Goal: Check status: Check status

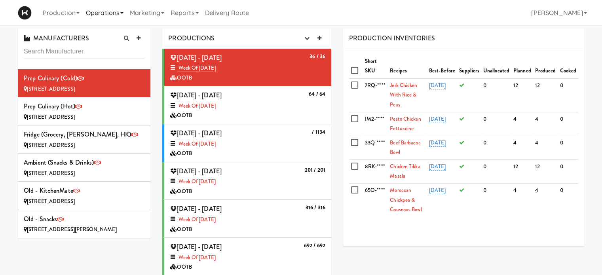
click at [119, 12] on link "Operations" at bounding box center [105, 12] width 44 height 25
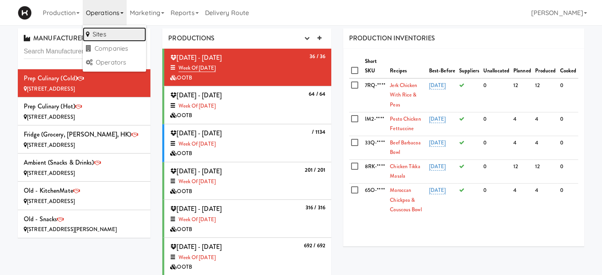
click at [119, 34] on link "Sites" at bounding box center [114, 34] width 63 height 14
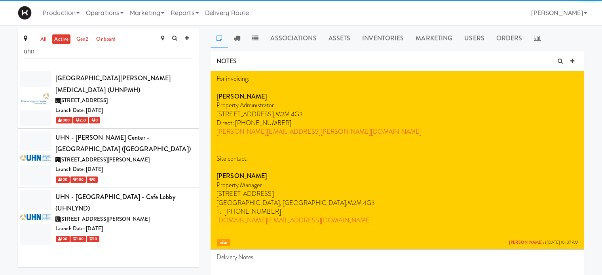
type input "uhn"
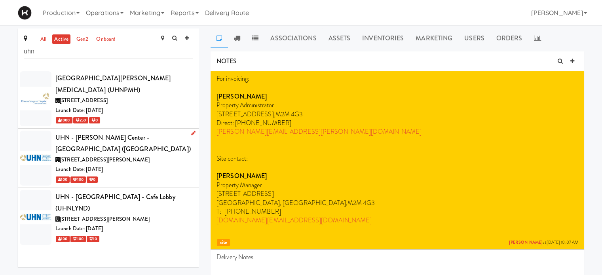
click at [154, 138] on div "UHN - [PERSON_NAME] Center - [GEOGRAPHIC_DATA] ([GEOGRAPHIC_DATA])" at bounding box center [123, 143] width 137 height 23
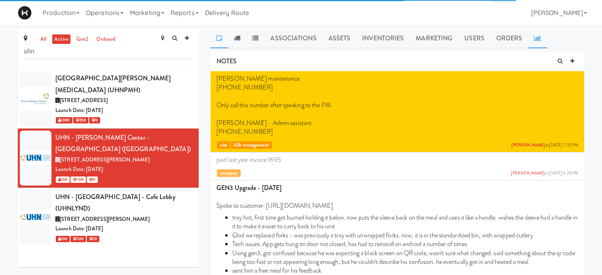
click at [541, 36] on link at bounding box center [537, 38] width 19 height 20
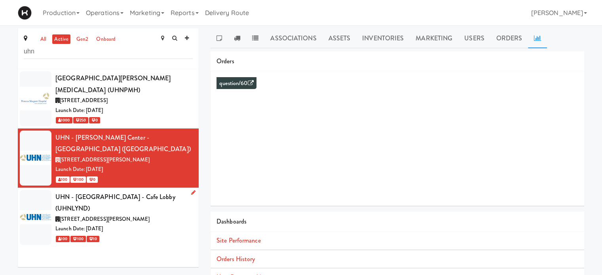
click at [143, 214] on div "[STREET_ADDRESS][PERSON_NAME]" at bounding box center [123, 219] width 137 height 10
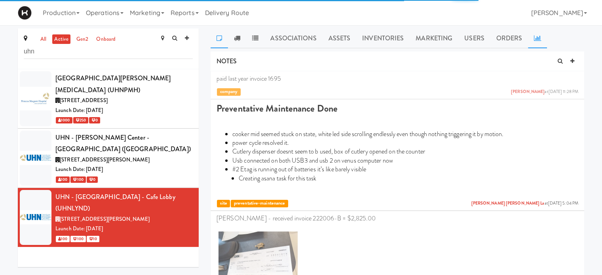
click at [535, 38] on icon at bounding box center [537, 38] width 7 height 6
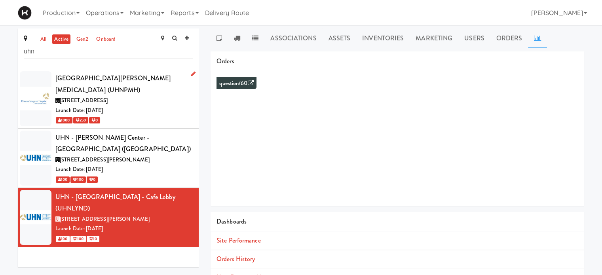
click at [147, 106] on div "Launch Date: [DATE]" at bounding box center [123, 111] width 137 height 10
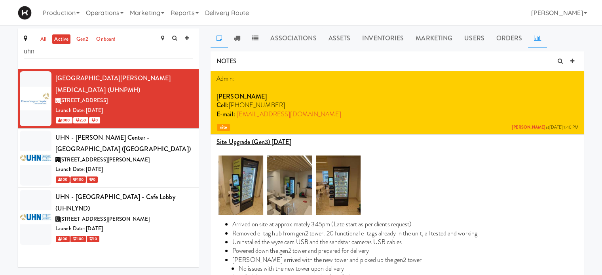
click at [535, 40] on icon at bounding box center [537, 38] width 7 height 6
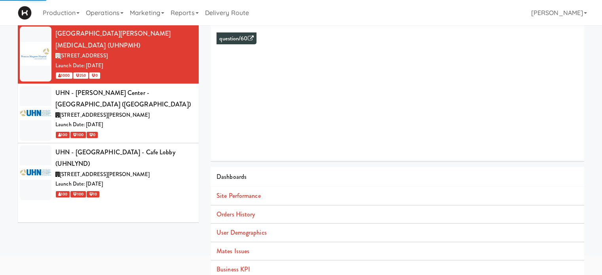
scroll to position [72, 0]
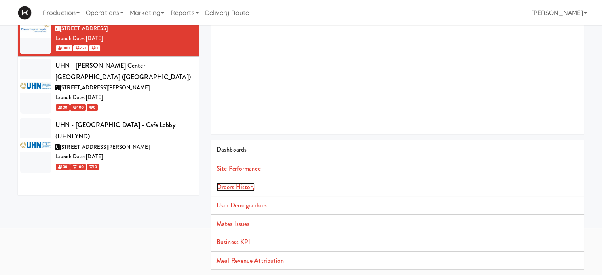
click at [235, 186] on link "Orders History" at bounding box center [235, 186] width 38 height 9
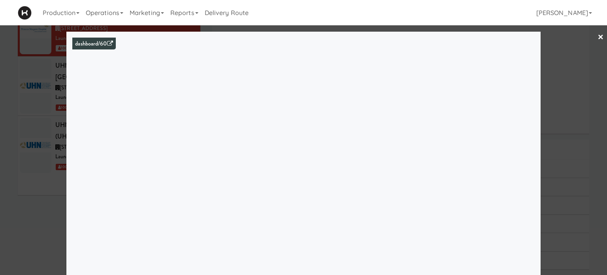
click at [598, 36] on link "×" at bounding box center [601, 37] width 6 height 25
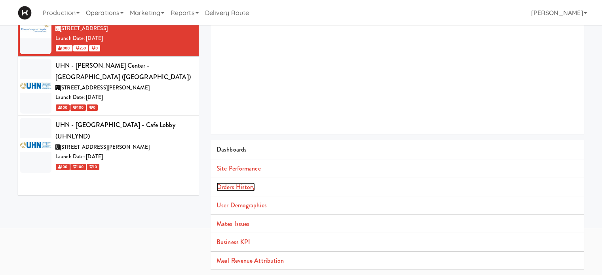
click at [244, 182] on link "Orders History" at bounding box center [235, 186] width 38 height 9
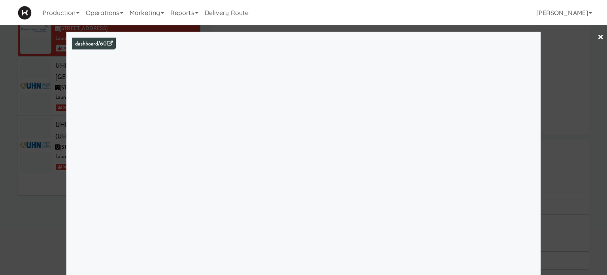
click at [425, 28] on div at bounding box center [303, 137] width 607 height 275
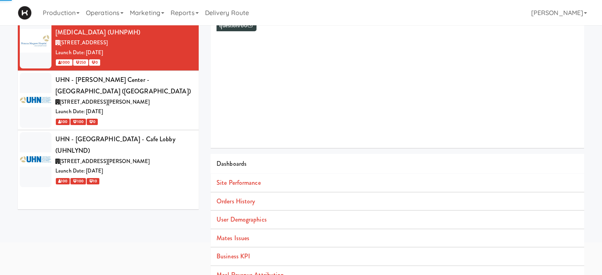
scroll to position [62, 0]
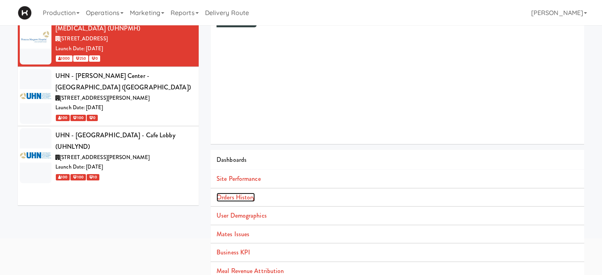
click at [240, 193] on link "Orders History" at bounding box center [235, 197] width 38 height 9
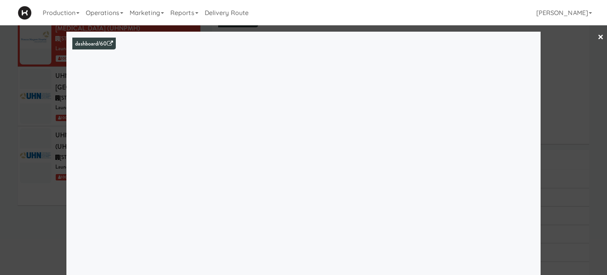
click at [598, 36] on link "×" at bounding box center [601, 37] width 6 height 25
